Goal: Information Seeking & Learning: Learn about a topic

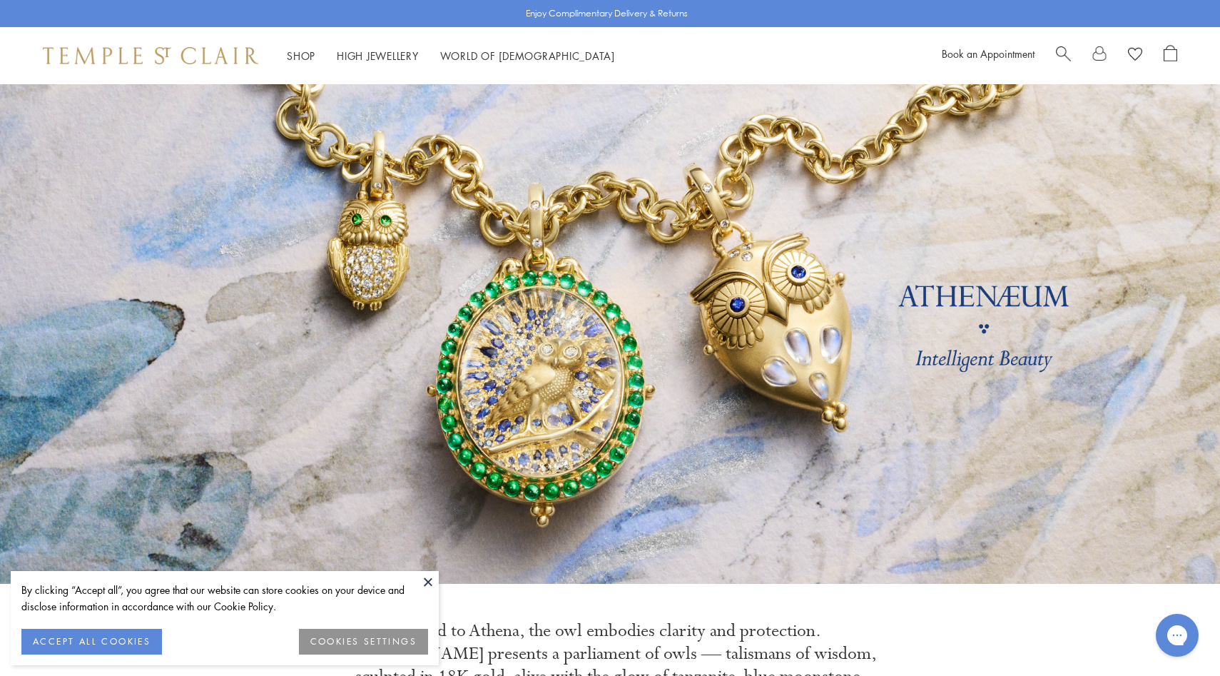
click at [1072, 52] on div at bounding box center [1116, 55] width 121 height 21
click at [1064, 51] on span "Search" at bounding box center [1063, 52] width 15 height 15
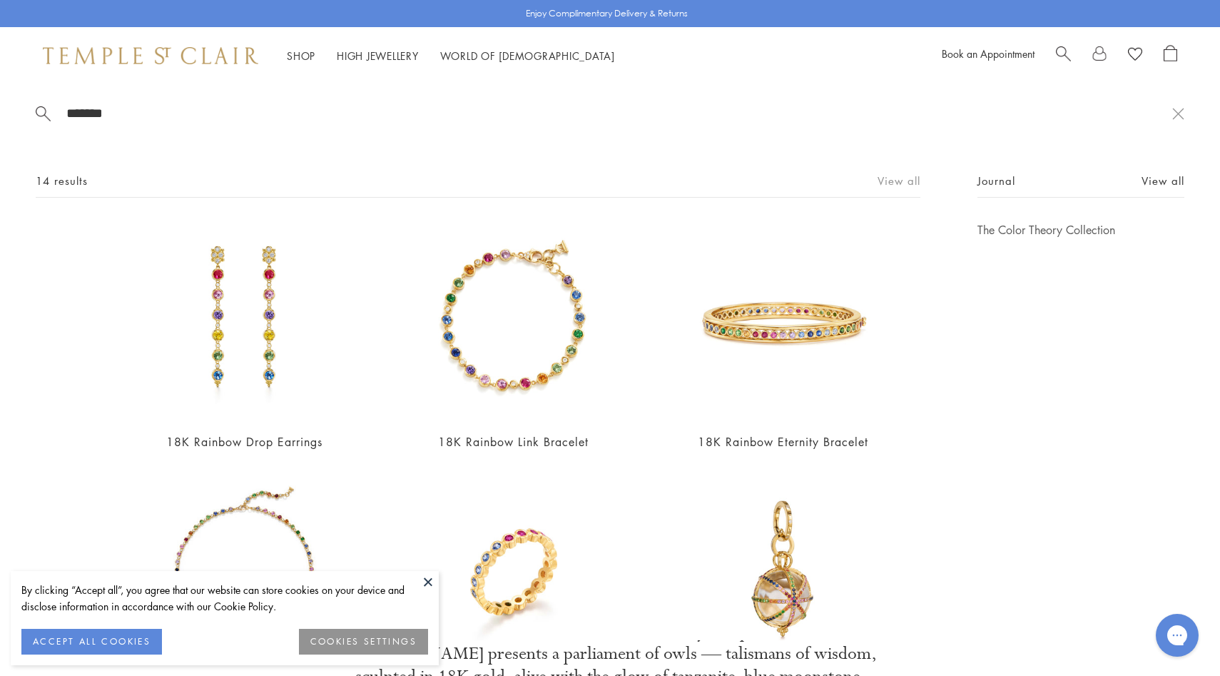
type input "*******"
click at [913, 176] on link "View all" at bounding box center [899, 181] width 43 height 16
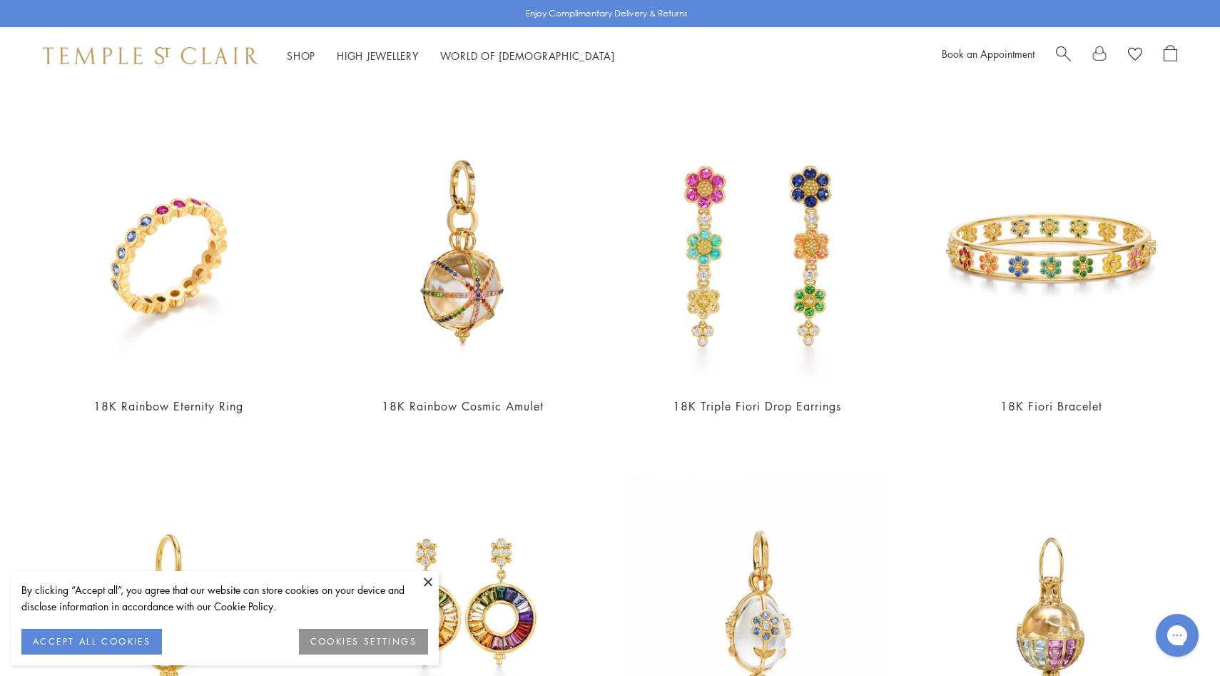
scroll to position [649, 0]
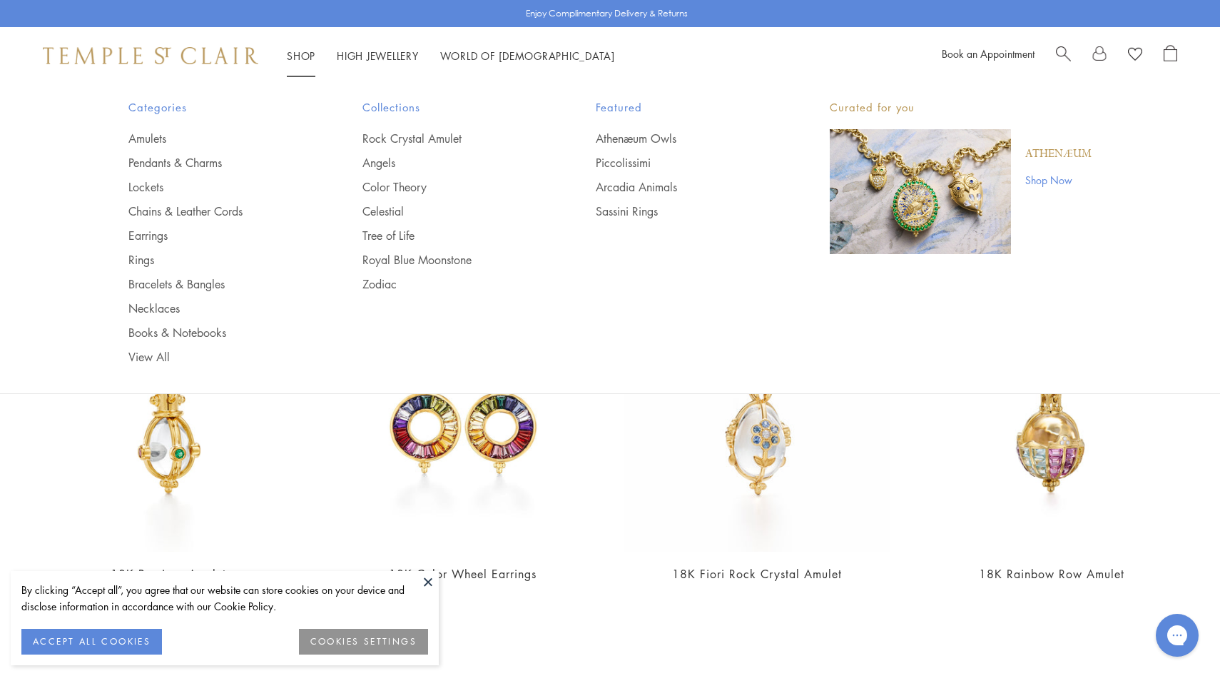
click at [235, 55] on img at bounding box center [150, 55] width 215 height 17
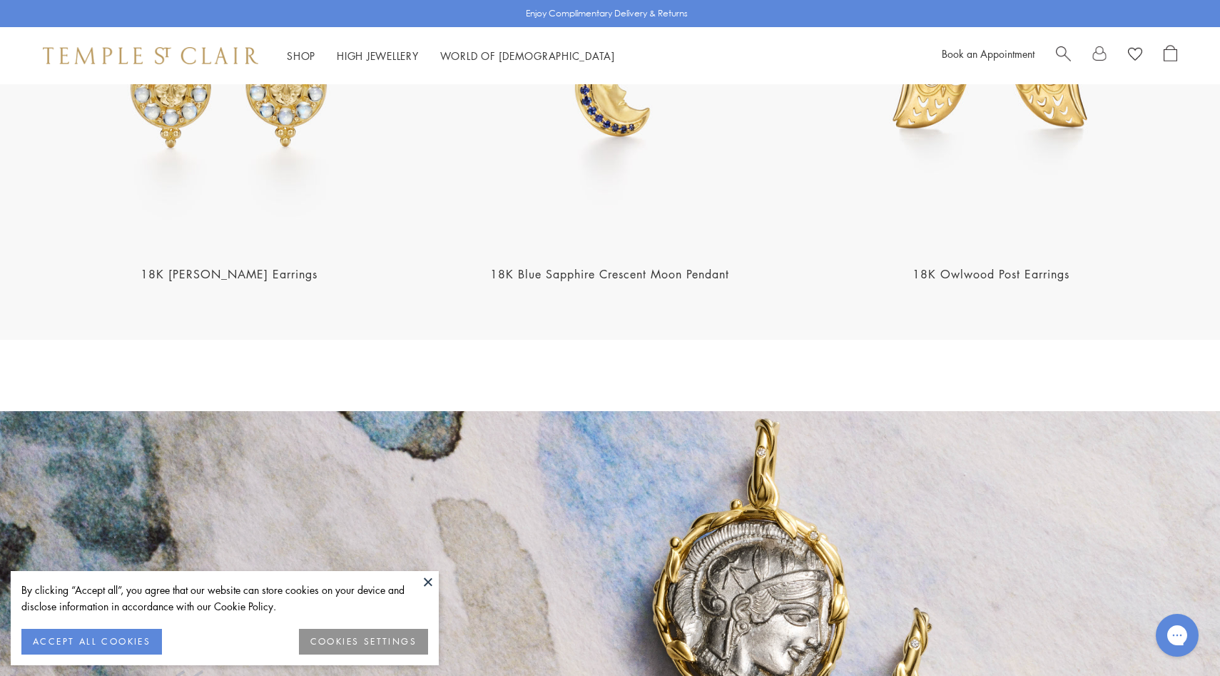
scroll to position [2006, 0]
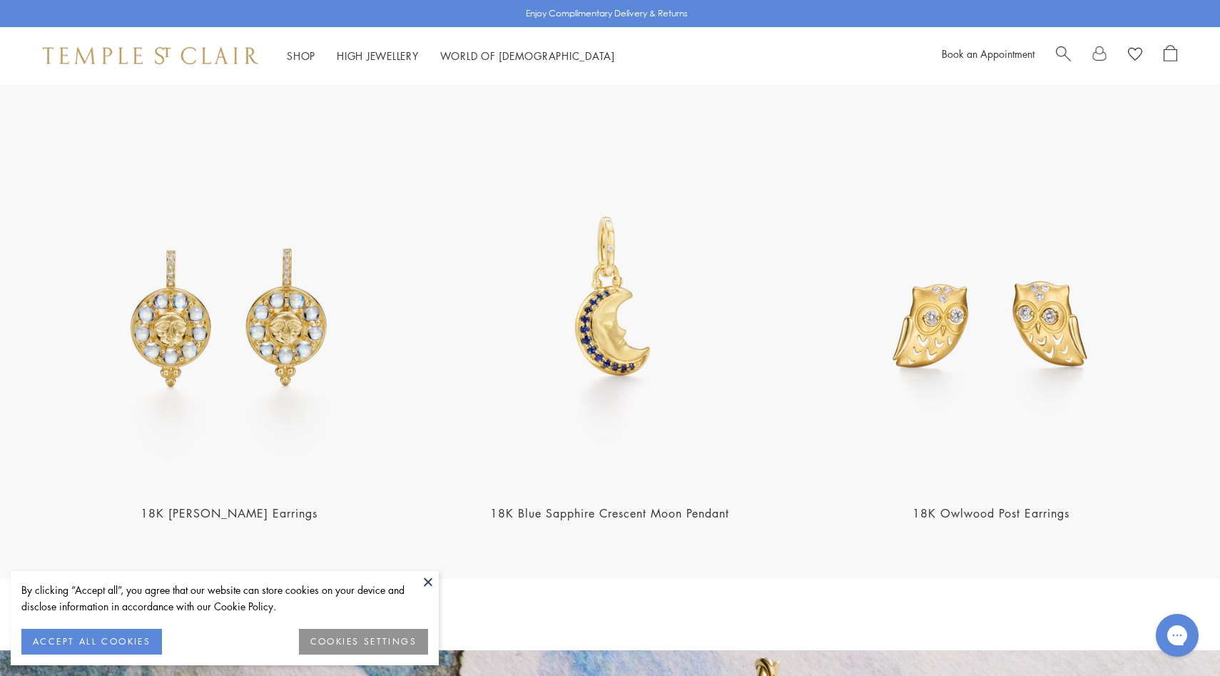
click at [921, 279] on img at bounding box center [991, 302] width 372 height 372
click at [624, 329] on img at bounding box center [610, 302] width 372 height 372
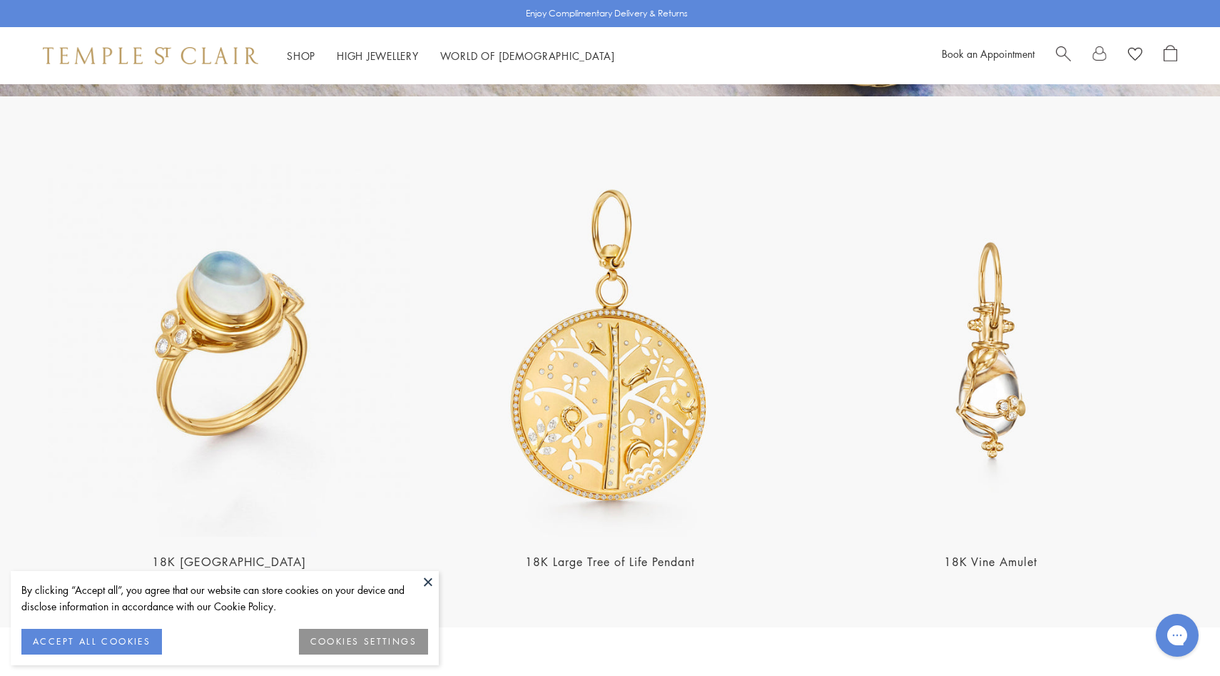
scroll to position [3106, 0]
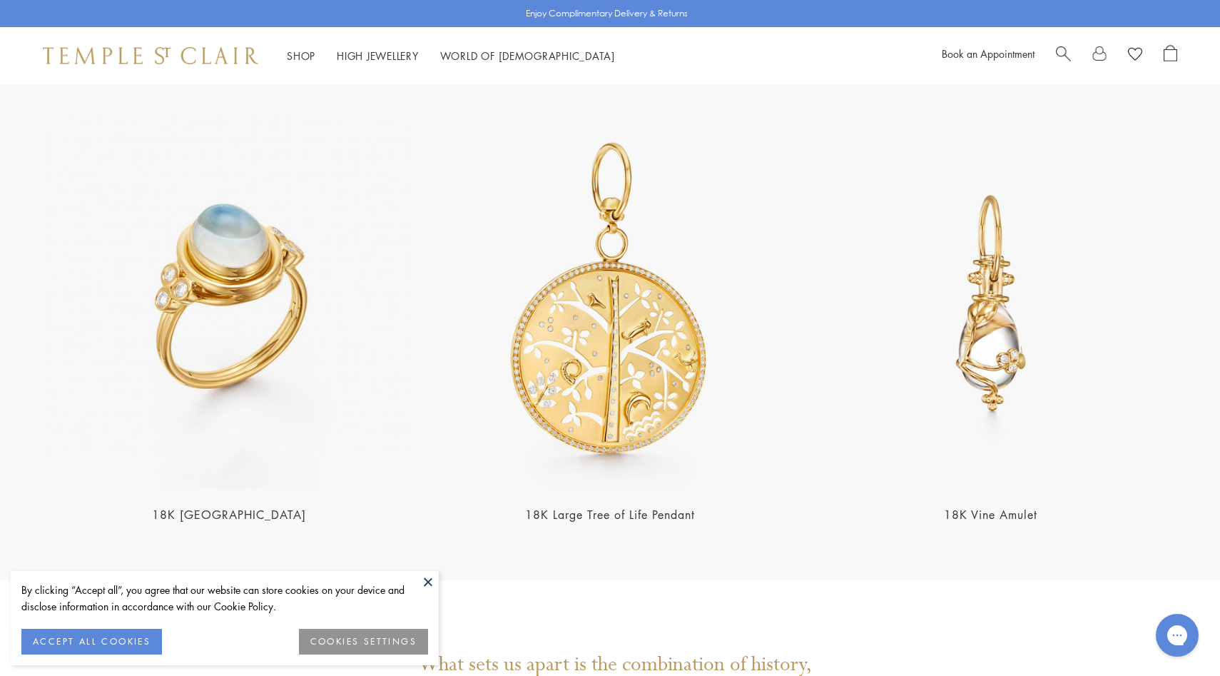
click at [624, 329] on img at bounding box center [610, 303] width 372 height 372
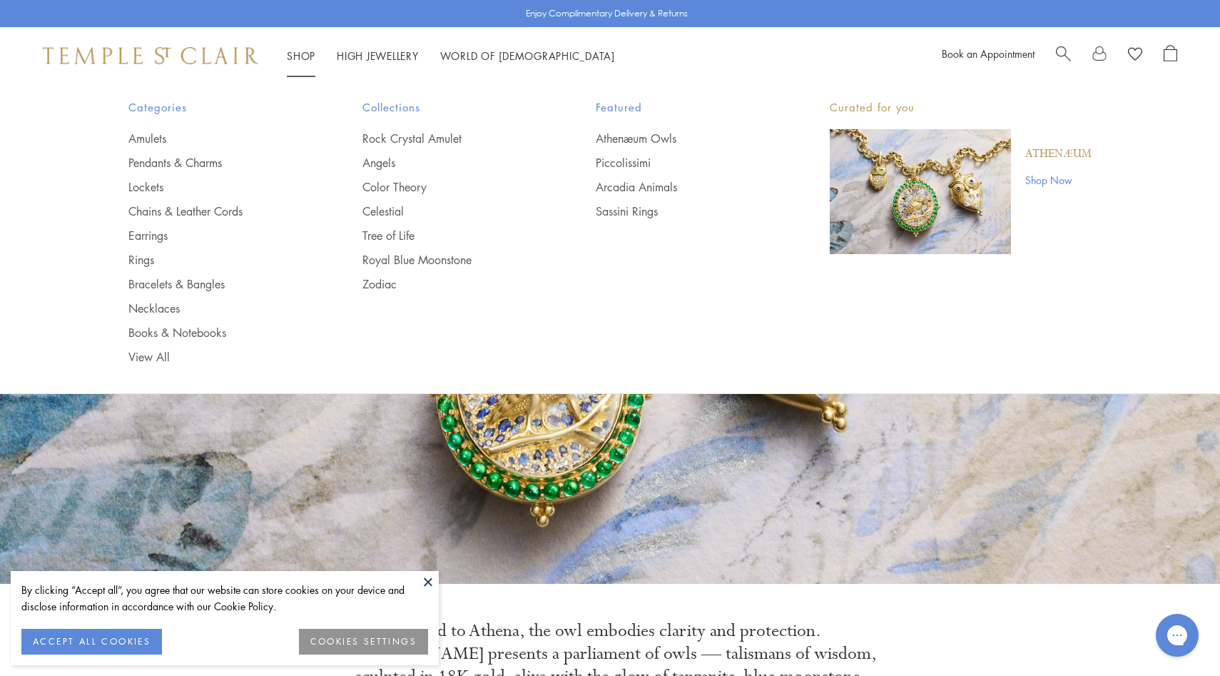
click at [209, 59] on img at bounding box center [150, 55] width 215 height 17
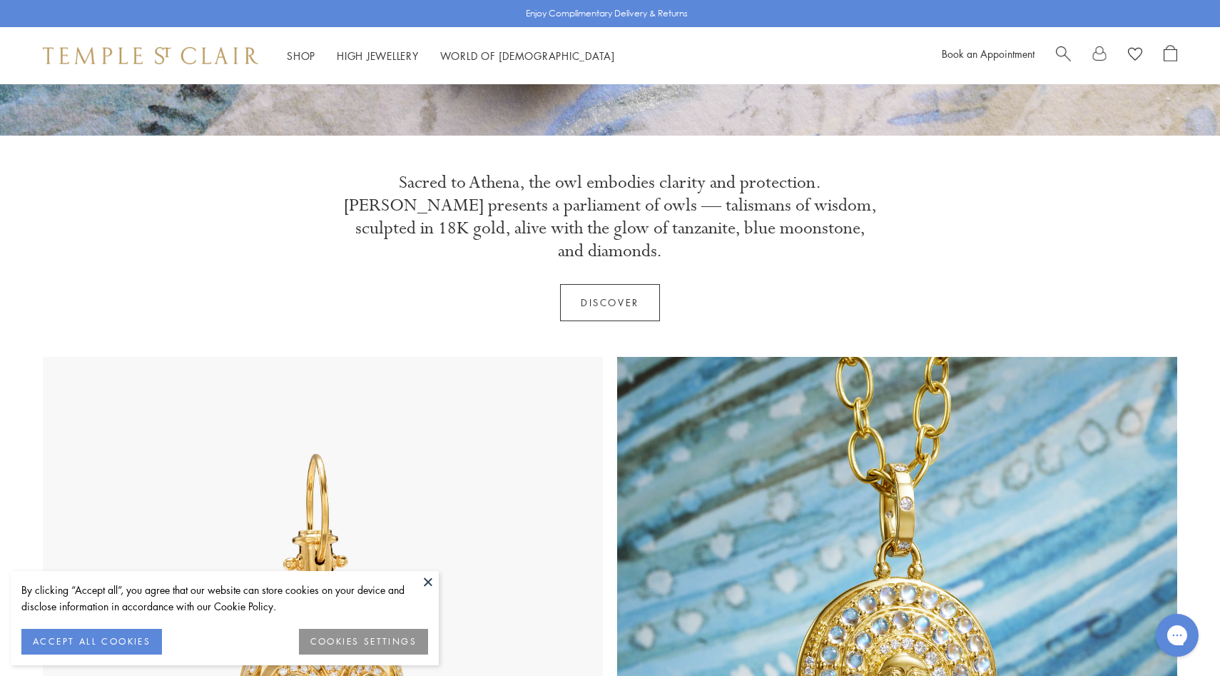
scroll to position [146, 0]
